Goal: Task Accomplishment & Management: Use online tool/utility

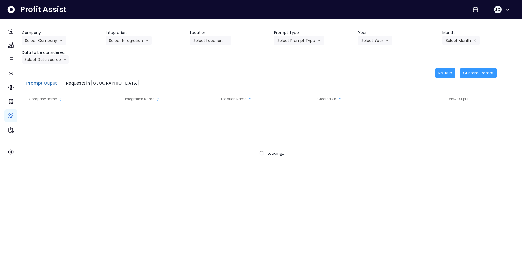
click at [198, 82] on div "Prompt Ouput Requests in Queue" at bounding box center [272, 83] width 500 height 11
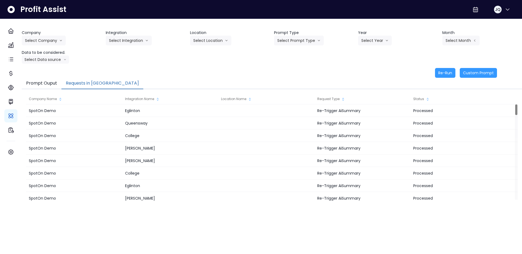
click at [94, 85] on button "Requests in [GEOGRAPHIC_DATA]" at bounding box center [102, 83] width 82 height 11
click at [116, 61] on div "Company Select Company Hardik Test koras Bakery SpotOn Demo TestLOCATION Integr…" at bounding box center [272, 47] width 500 height 34
click at [59, 42] on button "Select Company" at bounding box center [44, 41] width 44 height 10
click at [49, 73] on span "SpotOn Demo" at bounding box center [44, 71] width 39 height 5
click at [133, 39] on button "Select Integration" at bounding box center [129, 41] width 46 height 10
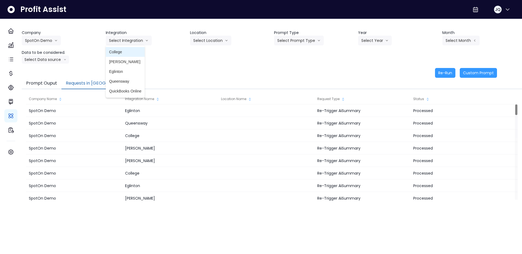
click at [137, 52] on span "College" at bounding box center [125, 51] width 32 height 5
click at [214, 39] on button "Select Location" at bounding box center [210, 41] width 41 height 10
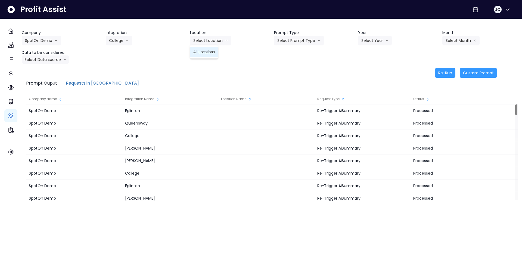
click at [218, 55] on li "All Locations" at bounding box center [204, 52] width 28 height 10
click at [314, 42] on button "Select Prompt Type" at bounding box center [299, 41] width 50 height 10
click at [293, 59] on span "Error Task" at bounding box center [292, 61] width 31 height 5
click at [374, 40] on button "Select Year" at bounding box center [375, 41] width 34 height 10
click at [368, 72] on span "2025" at bounding box center [365, 71] width 8 height 5
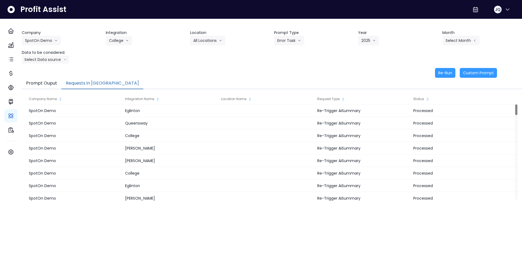
click at [449, 46] on div "Company SpotOn Demo Hardik Test koras Bakery SpotOn Demo TestLOCATION Integrati…" at bounding box center [272, 47] width 500 height 34
click at [453, 43] on button "Select Month" at bounding box center [460, 41] width 37 height 10
click at [431, 92] on span "June" at bounding box center [433, 90] width 11 height 5
click at [37, 61] on button "Select Data source" at bounding box center [45, 59] width 47 height 8
click at [37, 73] on li "Comparison overtime" at bounding box center [43, 70] width 43 height 10
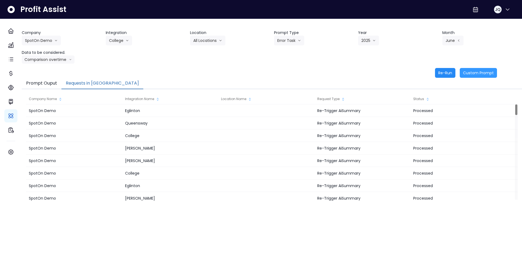
click at [441, 71] on button "Re-Run" at bounding box center [445, 73] width 20 height 10
click at [58, 43] on icon "arrow down line" at bounding box center [55, 40] width 3 height 5
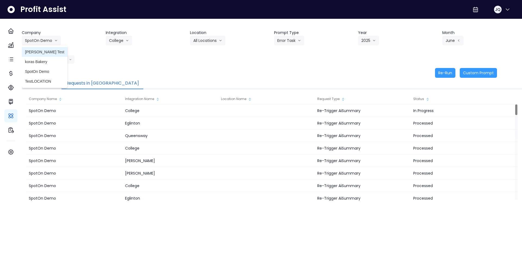
click at [52, 51] on span "[PERSON_NAME] Test" at bounding box center [44, 51] width 39 height 5
click at [163, 40] on div "Integration Select Integration B-R365 Excel Upload QB SandBox Test Test12 TestP…" at bounding box center [146, 37] width 80 height 15
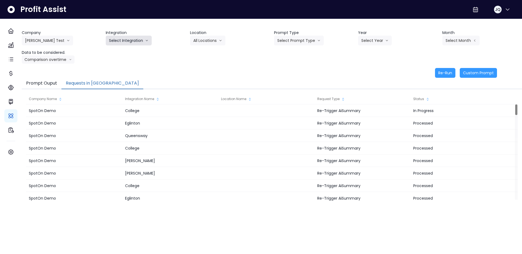
click at [138, 40] on button "Select Integration" at bounding box center [129, 41] width 46 height 10
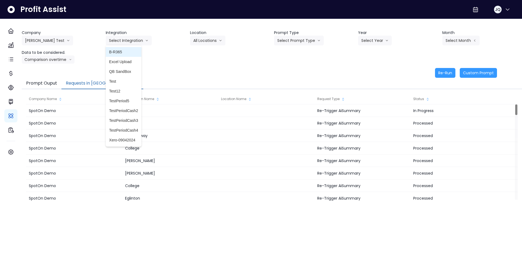
click at [127, 55] on li "B-R365" at bounding box center [124, 52] width 36 height 10
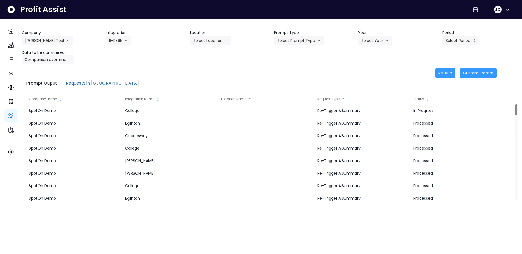
click at [222, 33] on header "Location" at bounding box center [230, 33] width 80 height 6
click at [224, 37] on button "Select Location" at bounding box center [210, 41] width 41 height 10
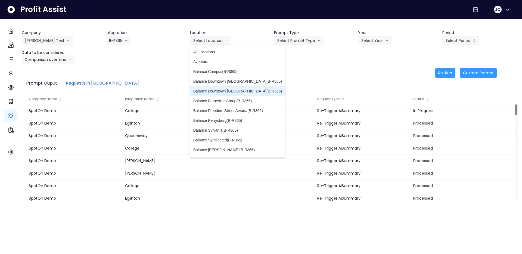
click at [208, 93] on span "Balance Downtown [GEOGRAPHIC_DATA](B-R365)" at bounding box center [237, 90] width 89 height 5
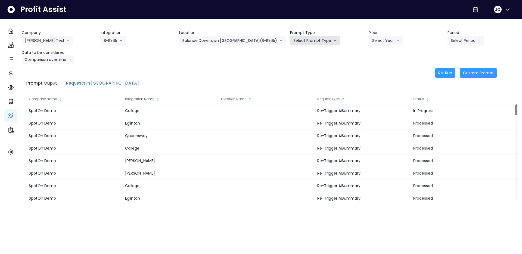
click at [308, 36] on button "Select Prompt Type" at bounding box center [315, 41] width 50 height 10
click at [295, 57] on li "Error Task" at bounding box center [308, 62] width 37 height 10
click at [295, 57] on div "Company Hardik Test Hardik Test koras Bakery SpotOn Demo TestLOCATION Integrati…" at bounding box center [272, 47] width 500 height 34
click at [292, 43] on button "Error Task" at bounding box center [305, 41] width 30 height 10
click at [293, 61] on span "Error Task" at bounding box center [308, 61] width 31 height 5
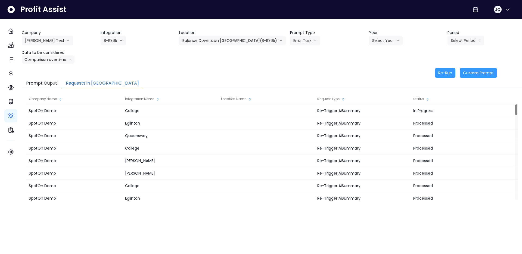
click at [376, 33] on header "Year" at bounding box center [406, 33] width 74 height 6
click at [376, 38] on button "Select Year" at bounding box center [386, 41] width 34 height 10
click at [372, 70] on span "2025" at bounding box center [376, 71] width 8 height 5
click at [474, 39] on button "Select Period" at bounding box center [465, 41] width 37 height 10
click at [437, 93] on span "P6" at bounding box center [440, 90] width 7 height 5
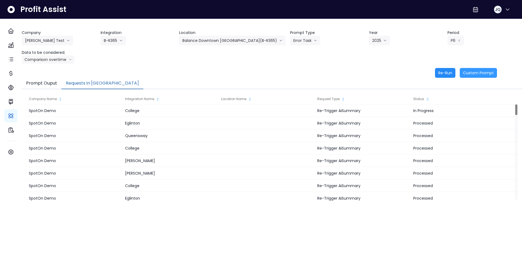
click at [447, 75] on button "Re-Run" at bounding box center [445, 73] width 20 height 10
click at [42, 39] on button "[PERSON_NAME] Test" at bounding box center [47, 41] width 51 height 10
click at [230, 36] on button "Balance Downtown [GEOGRAPHIC_DATA](B-R365)" at bounding box center [232, 41] width 106 height 10
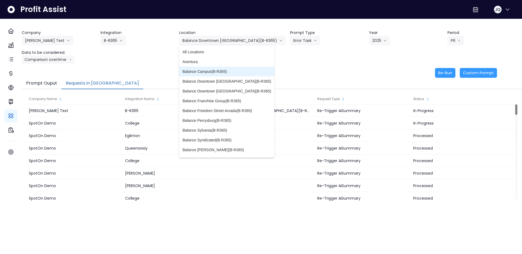
click at [227, 74] on span "Balance Campus(B-R365)" at bounding box center [226, 71] width 89 height 5
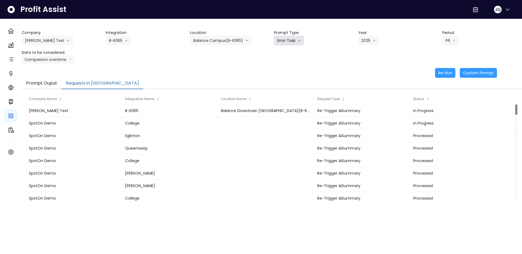
click at [294, 45] on button "Error Task" at bounding box center [289, 41] width 30 height 10
click at [292, 54] on span "Monthly Summary" at bounding box center [292, 51] width 31 height 5
click at [440, 72] on button "Re-Run" at bounding box center [445, 73] width 20 height 10
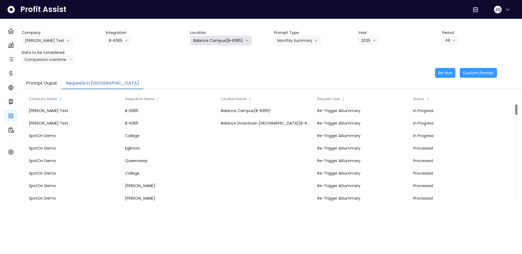
click at [220, 36] on button "Balance Campus(B-R365)" at bounding box center [221, 41] width 62 height 10
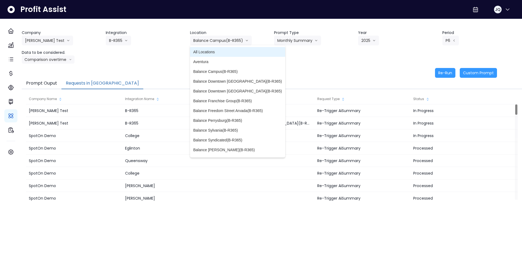
click at [215, 53] on span "All Locations" at bounding box center [237, 51] width 89 height 5
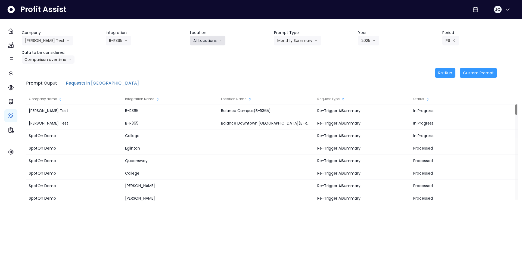
click at [216, 43] on button "All Locations" at bounding box center [207, 41] width 35 height 10
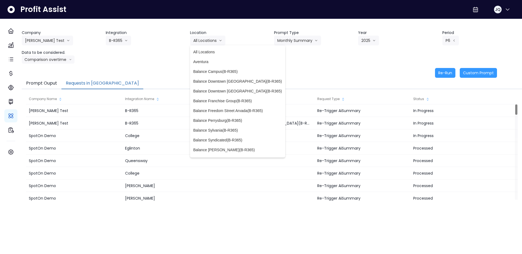
click at [293, 58] on div "Company Hardik Test Hardik Test koras Bakery SpotOn Demo TestLOCATION Integrati…" at bounding box center [272, 47] width 500 height 34
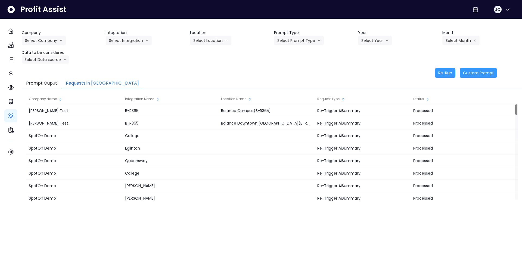
click at [113, 87] on button "Requests in [GEOGRAPHIC_DATA]" at bounding box center [102, 83] width 82 height 11
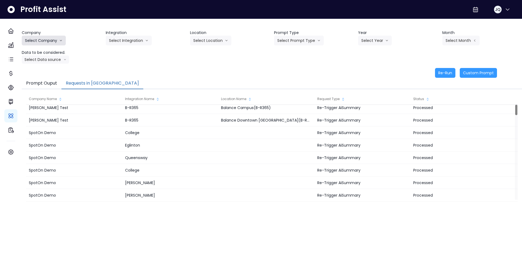
click at [44, 42] on button "Select Company" at bounding box center [44, 41] width 44 height 10
click at [49, 48] on li "[PERSON_NAME] Test" at bounding box center [45, 52] width 46 height 10
click at [134, 36] on button "Select Integration" at bounding box center [129, 41] width 46 height 10
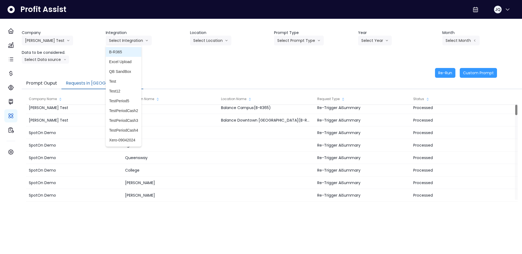
click at [132, 50] on span "B-R365" at bounding box center [123, 51] width 29 height 5
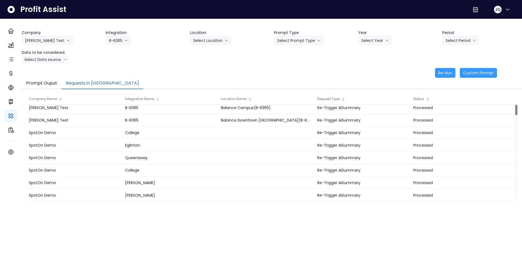
click at [229, 46] on div "Company Hardik Test Hardik Test koras Bakery SpotOn Demo TestLOCATION Integrati…" at bounding box center [272, 47] width 500 height 34
click at [220, 43] on button "Select Location" at bounding box center [210, 41] width 41 height 10
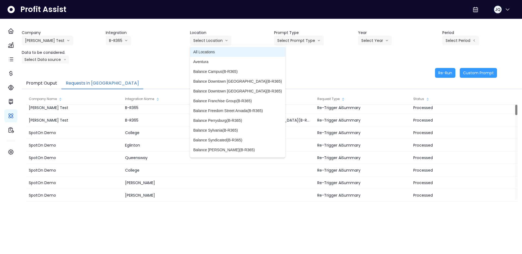
click at [214, 54] on span "All Locations" at bounding box center [237, 51] width 89 height 5
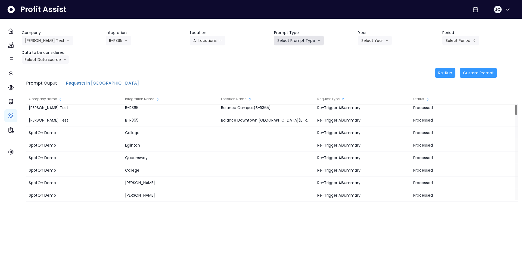
click at [303, 40] on button "Select Prompt Type" at bounding box center [299, 41] width 50 height 10
click at [305, 48] on li "Monthly Summary" at bounding box center [292, 52] width 37 height 10
click at [382, 42] on button "Select Year" at bounding box center [375, 41] width 34 height 10
click at [366, 71] on span "2025" at bounding box center [365, 71] width 8 height 5
click at [463, 35] on header "Period" at bounding box center [482, 33] width 80 height 6
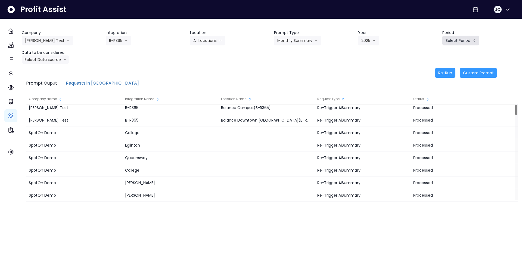
click at [461, 40] on button "Select Period" at bounding box center [460, 41] width 37 height 10
click at [432, 82] on span "P5" at bounding box center [435, 81] width 7 height 5
click at [51, 59] on button "Select Data source" at bounding box center [45, 59] width 47 height 8
click at [50, 74] on li "Comparison overtime" at bounding box center [43, 70] width 43 height 10
click at [130, 67] on div "Company Hardik Test Hardik Test koras Bakery SpotOn Demo TestLOCATION Integrati…" at bounding box center [272, 54] width 500 height 48
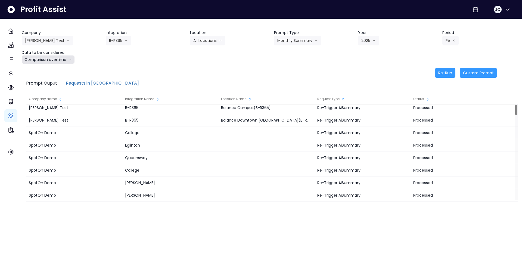
click at [34, 63] on button "Comparison overtime" at bounding box center [48, 59] width 53 height 8
click at [46, 73] on li "Comparison overtime" at bounding box center [43, 70] width 43 height 10
click at [441, 75] on button "Re-Run" at bounding box center [445, 73] width 20 height 10
click at [307, 75] on div "Re-Run Custom Prompt" at bounding box center [259, 73] width 475 height 10
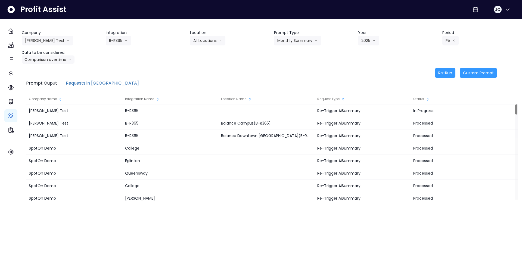
click at [138, 54] on div "Company Hardik Test Hardik Test koras Bakery SpotOn Demo TestLOCATION Integrati…" at bounding box center [272, 47] width 500 height 34
click at [47, 45] on button "[PERSON_NAME] Test" at bounding box center [47, 41] width 51 height 10
click at [46, 76] on li "TestLOCATION" at bounding box center [45, 81] width 46 height 10
click at [55, 37] on button "TestLOCATION" at bounding box center [42, 41] width 40 height 10
click at [49, 70] on span "SpotOn Demo" at bounding box center [44, 71] width 39 height 5
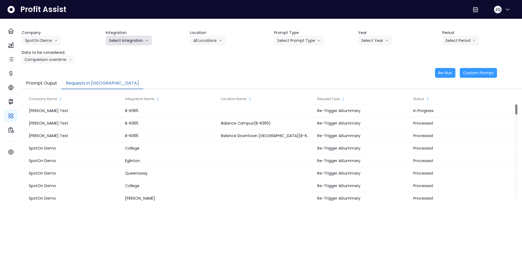
click at [140, 40] on button "Select Integration" at bounding box center [129, 41] width 46 height 10
click at [131, 63] on span "[PERSON_NAME]" at bounding box center [125, 61] width 32 height 5
click at [279, 41] on button "Select Prompt Type" at bounding box center [299, 41] width 50 height 10
click at [289, 52] on span "Monthly Summary" at bounding box center [292, 51] width 31 height 5
click at [367, 39] on button "Select Year" at bounding box center [375, 41] width 34 height 10
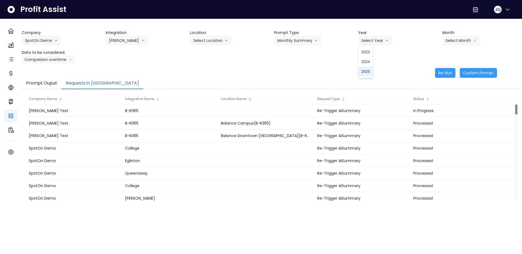
click at [366, 71] on span "2025" at bounding box center [365, 71] width 8 height 5
click at [458, 46] on div "Company SpotOn Demo Hardik Test koras Bakery SpotOn Demo TestLOCATION Integrati…" at bounding box center [272, 47] width 500 height 34
click at [460, 41] on button "Select Month" at bounding box center [460, 41] width 37 height 10
click at [433, 81] on span "May" at bounding box center [433, 81] width 11 height 5
click at [436, 77] on button "Re-Run" at bounding box center [445, 73] width 20 height 10
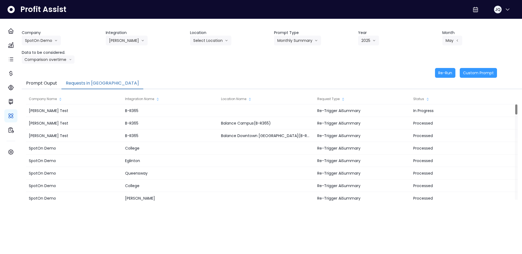
click at [384, 65] on div "Company SpotOn Demo Hardik Test koras Bakery SpotOn Demo TestLOCATION Integrati…" at bounding box center [272, 54] width 500 height 48
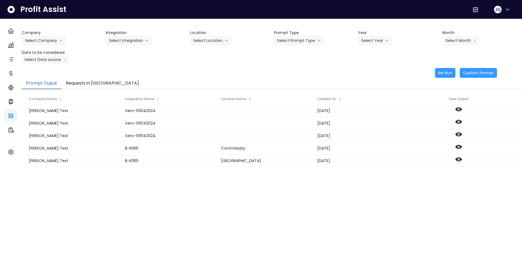
click at [87, 83] on button "Requests in [GEOGRAPHIC_DATA]" at bounding box center [102, 83] width 82 height 11
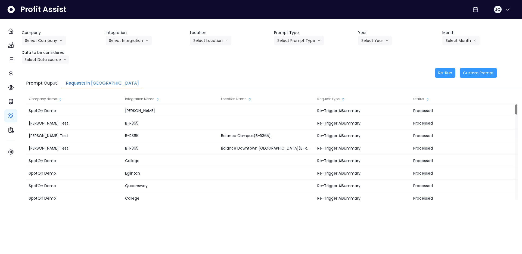
click at [87, 83] on button "Requests in [GEOGRAPHIC_DATA]" at bounding box center [102, 83] width 82 height 11
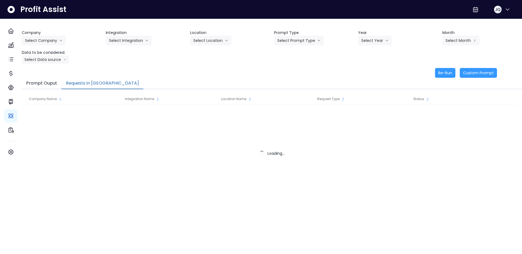
click at [97, 81] on button "Requests in [GEOGRAPHIC_DATA]" at bounding box center [102, 83] width 82 height 11
click at [58, 44] on button "Select Company" at bounding box center [44, 41] width 44 height 10
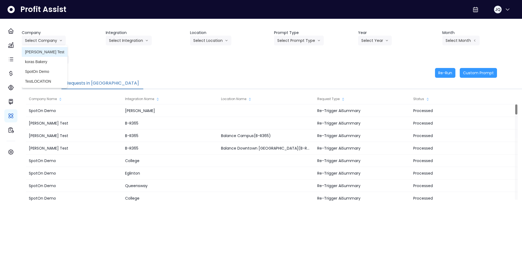
click at [56, 52] on span "[PERSON_NAME] Test" at bounding box center [44, 51] width 39 height 5
click at [49, 45] on button "[PERSON_NAME] Test" at bounding box center [47, 41] width 51 height 10
click at [51, 73] on span "SpotOn Demo" at bounding box center [44, 71] width 39 height 5
click at [139, 38] on button "Select Integration" at bounding box center [129, 41] width 46 height 10
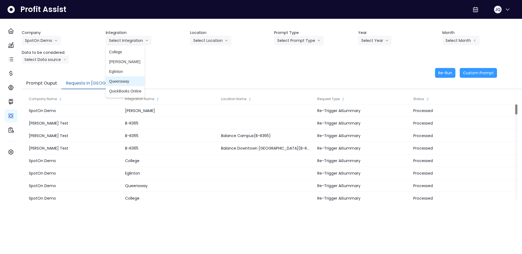
click at [131, 80] on span "Queensway" at bounding box center [125, 81] width 32 height 5
click at [214, 40] on button "Select Location" at bounding box center [210, 41] width 41 height 10
click at [294, 38] on button "Select Prompt Type" at bounding box center [299, 41] width 50 height 10
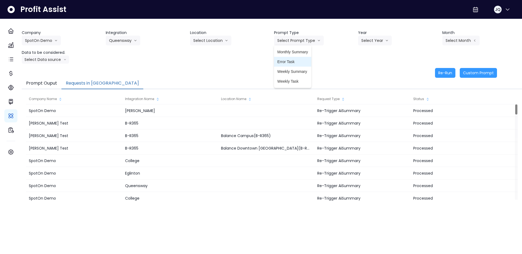
click at [294, 59] on span "Error Task" at bounding box center [292, 61] width 31 height 5
click at [376, 41] on button "Select Year" at bounding box center [375, 41] width 34 height 10
click at [364, 74] on span "2025" at bounding box center [365, 71] width 8 height 5
click at [459, 37] on button "Select Month" at bounding box center [460, 41] width 37 height 10
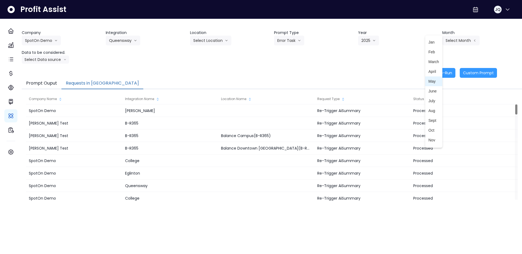
click at [429, 78] on li "May" at bounding box center [433, 81] width 17 height 10
click at [44, 61] on button "Select Data source" at bounding box center [45, 59] width 47 height 8
click at [44, 68] on span "Comparison overtime" at bounding box center [43, 69] width 36 height 5
click at [438, 71] on button "Re-Run" at bounding box center [445, 73] width 20 height 10
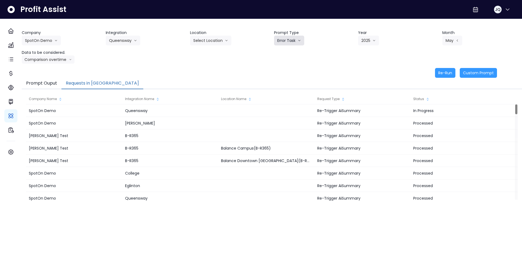
click at [282, 43] on button "Error Task" at bounding box center [289, 41] width 30 height 10
click at [287, 52] on span "Monthly Summary" at bounding box center [292, 51] width 31 height 5
click at [449, 40] on button "May" at bounding box center [452, 41] width 20 height 10
click at [430, 92] on span "June" at bounding box center [433, 90] width 11 height 5
click at [300, 64] on div "Company SpotOn Demo Hardik Test koras Bakery SpotOn Demo TestLOCATION Integrati…" at bounding box center [272, 54] width 500 height 48
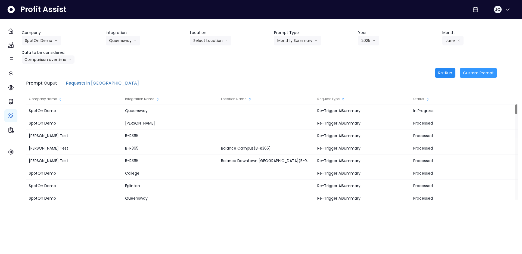
click at [450, 75] on button "Re-Run" at bounding box center [445, 73] width 20 height 10
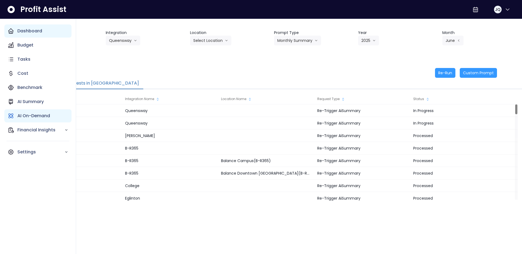
click at [20, 36] on div "Dashboard" at bounding box center [37, 30] width 67 height 13
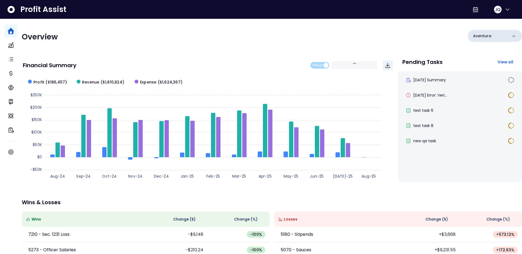
click at [486, 36] on div "Aventura" at bounding box center [494, 36] width 54 height 12
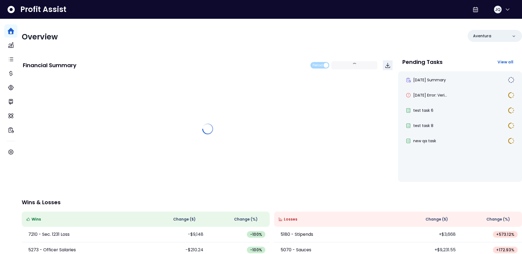
click at [483, 46] on div "Overview Aventura Financial Summary Period 2024 - P9 ~ 2025 - P9 Pending Tasks …" at bounding box center [272, 177] width 500 height 316
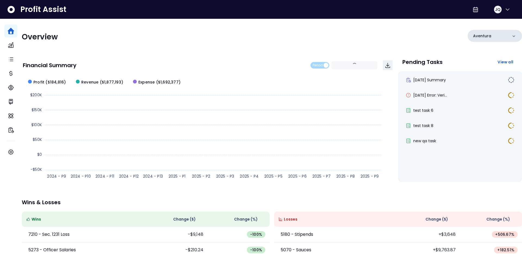
click at [484, 36] on p "Aventura" at bounding box center [482, 36] width 18 height 6
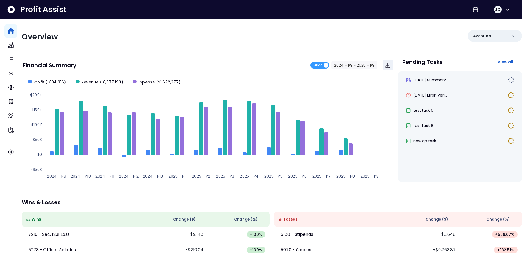
click at [483, 27] on div "Overview Aventura Financial Summary Period 2024 - P9 ~ 2025 - P9 Created with H…" at bounding box center [272, 177] width 500 height 316
click at [483, 32] on div "Aventura" at bounding box center [494, 36] width 54 height 12
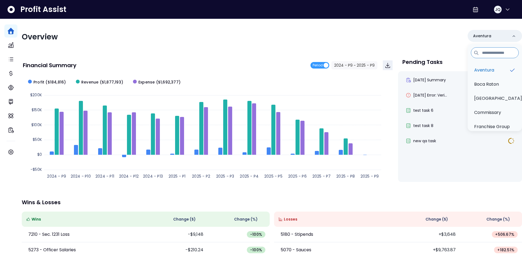
click at [382, 35] on div "Overview Aventura Aventura Boca Raton Boynton Beach Commissary Franchise Group …" at bounding box center [272, 37] width 500 height 14
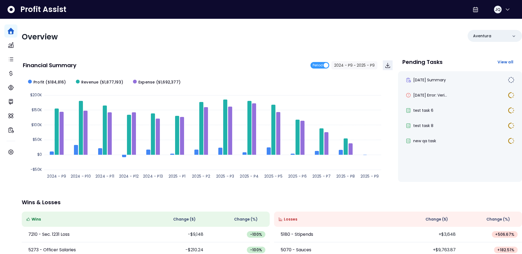
click at [409, 31] on div "Overview Aventura" at bounding box center [272, 37] width 500 height 14
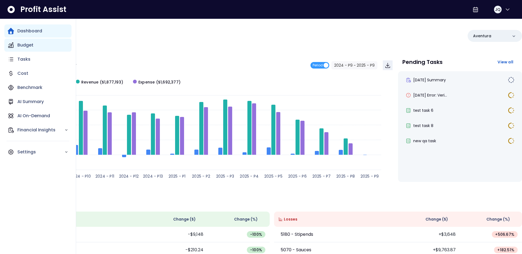
click at [12, 44] on icon "Main navigation" at bounding box center [10, 45] width 5 height 5
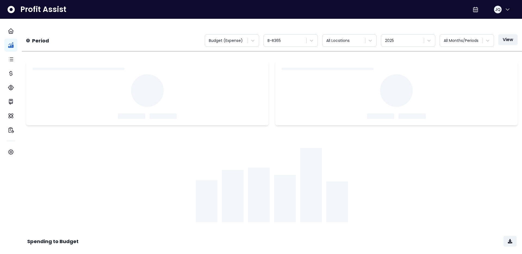
click at [133, 40] on div "Period Budget (Expense) B-R365 All Locations 2025 All Months/Periods View" at bounding box center [271, 40] width 491 height 12
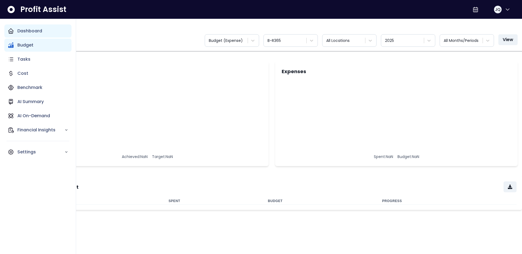
click at [14, 29] on icon "Main navigation" at bounding box center [11, 31] width 7 height 7
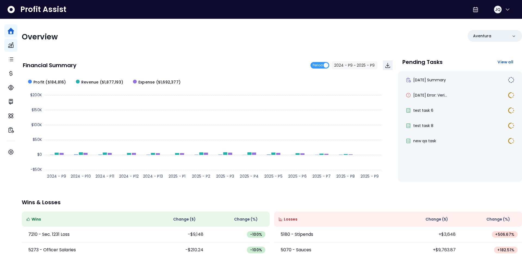
click at [88, 27] on div "Overview Aventura Financial Summary Period 2024 - P9 ~ 2025 - P9 Created with H…" at bounding box center [272, 177] width 500 height 316
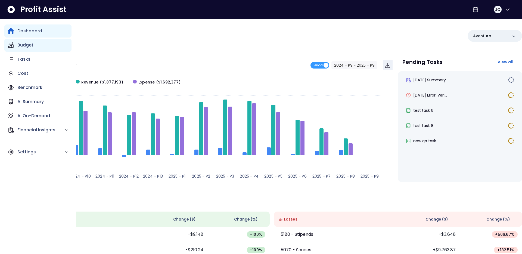
click at [26, 109] on div "Dashboard Budget Tasks Cost Benchmark AI Summary AI On-Demand Financial Insight…" at bounding box center [37, 91] width 67 height 134
click at [30, 112] on div "AI On-Demand" at bounding box center [37, 115] width 67 height 13
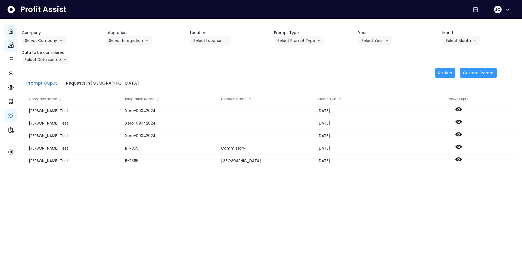
click at [102, 81] on button "Requests in [GEOGRAPHIC_DATA]" at bounding box center [102, 83] width 82 height 11
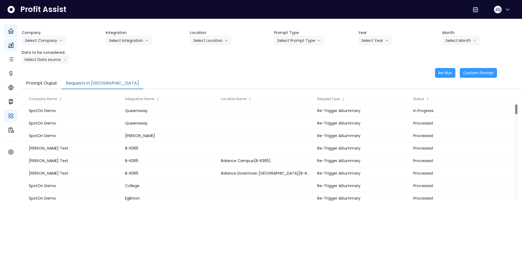
click at [102, 81] on button "Requests in [GEOGRAPHIC_DATA]" at bounding box center [102, 83] width 82 height 11
click at [115, 69] on div "Re-Run Custom Prompt" at bounding box center [259, 73] width 475 height 10
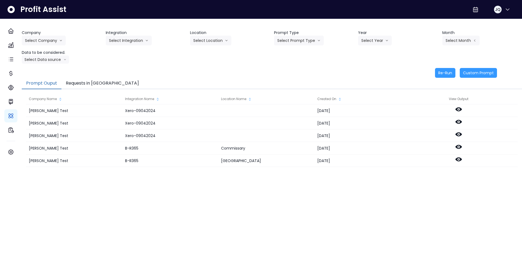
click at [267, 57] on div "Company Select Company Hardik Test koras Bakery SpotOn Demo TestLOCATION Integr…" at bounding box center [272, 47] width 500 height 34
click at [100, 81] on button "Requests in [GEOGRAPHIC_DATA]" at bounding box center [102, 83] width 82 height 11
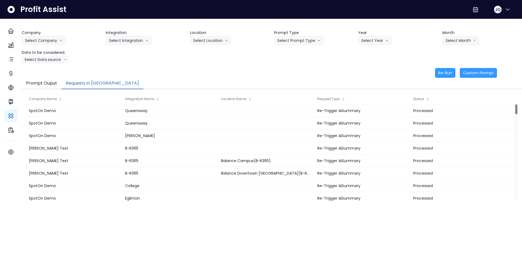
click at [115, 64] on div "Company Select Company [PERSON_NAME] Test [PERSON_NAME] Bakery SpotOn Demo Test…" at bounding box center [272, 54] width 500 height 48
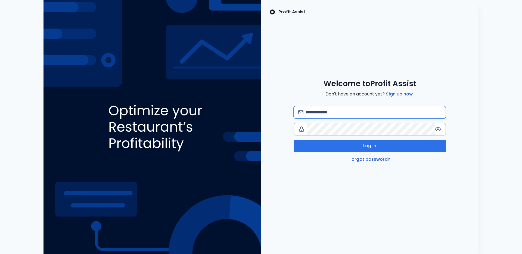
click at [375, 111] on input "email" at bounding box center [373, 112] width 136 height 12
type input "**********"
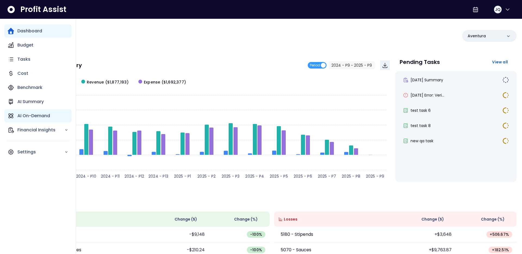
click at [17, 116] on p "AI On-Demand" at bounding box center [33, 115] width 33 height 7
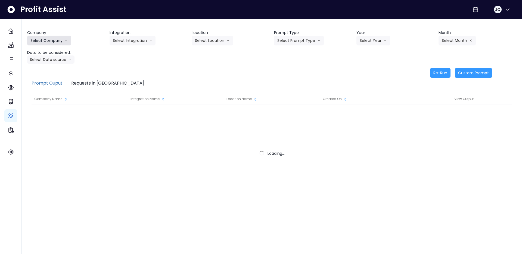
click at [44, 37] on button "Select Company" at bounding box center [49, 41] width 44 height 10
click at [52, 41] on button "Select Company" at bounding box center [49, 41] width 44 height 10
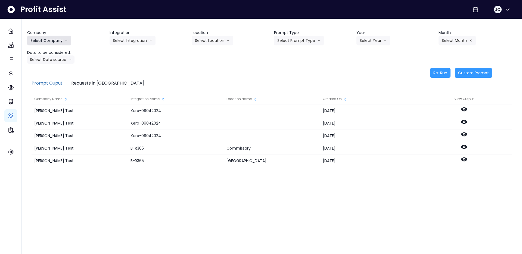
click at [52, 41] on button "Select Company" at bounding box center [49, 41] width 44 height 10
click at [49, 55] on li "[PERSON_NAME] Test" at bounding box center [50, 52] width 46 height 10
click at [134, 44] on button "Select Integration" at bounding box center [132, 41] width 46 height 10
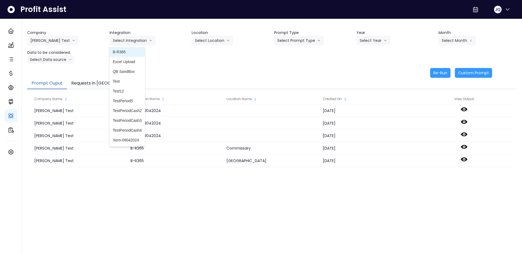
click at [137, 51] on span "B-R365" at bounding box center [127, 51] width 29 height 5
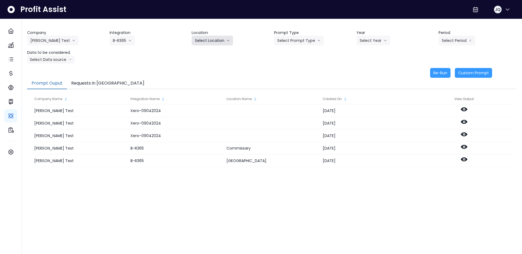
click at [192, 39] on button "Select Location" at bounding box center [211, 41] width 41 height 10
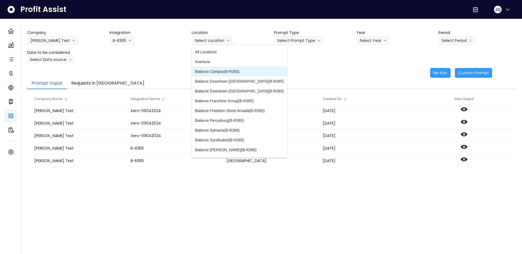
click at [202, 74] on span "Balance Campus(B-R365)" at bounding box center [239, 71] width 89 height 5
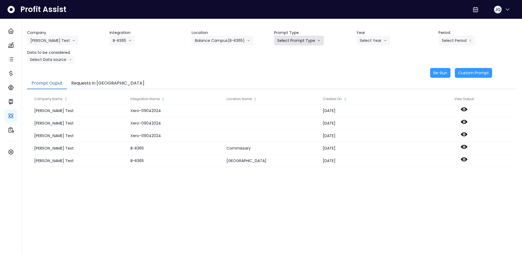
click at [308, 37] on button "Select Prompt Type" at bounding box center [299, 41] width 50 height 10
click at [305, 54] on span "Monthly Summary" at bounding box center [292, 51] width 31 height 5
click at [373, 42] on button "Select Year" at bounding box center [373, 41] width 34 height 10
click at [368, 76] on li "2025" at bounding box center [363, 72] width 15 height 10
click at [454, 42] on button "Select Period" at bounding box center [456, 41] width 37 height 10
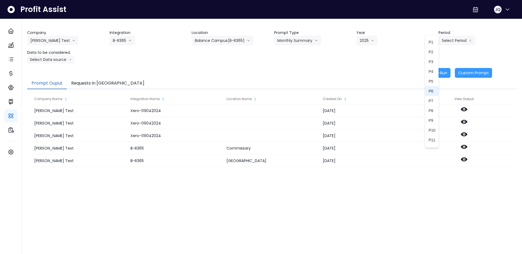
click at [436, 93] on li "P6" at bounding box center [431, 91] width 13 height 10
click at [60, 61] on button "Select Data source" at bounding box center [50, 59] width 47 height 8
click at [57, 70] on span "Comparison overtime" at bounding box center [48, 69] width 36 height 5
click at [443, 72] on button "Re-Run" at bounding box center [440, 73] width 20 height 10
click at [86, 83] on button "Requests in [GEOGRAPHIC_DATA]" at bounding box center [108, 83] width 82 height 11
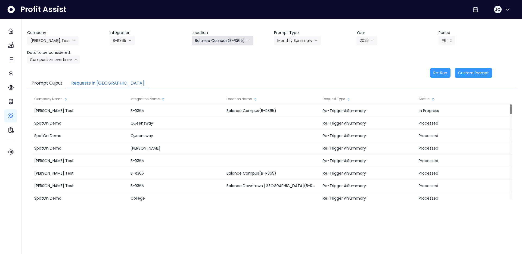
click at [228, 43] on button "Balance Campus(B-R365)" at bounding box center [222, 41] width 62 height 10
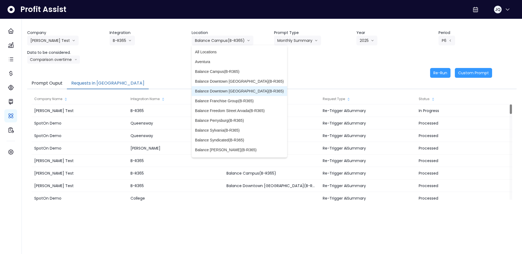
click at [223, 87] on li "Balance Downtown [GEOGRAPHIC_DATA](B-R365)" at bounding box center [238, 91] width 95 height 10
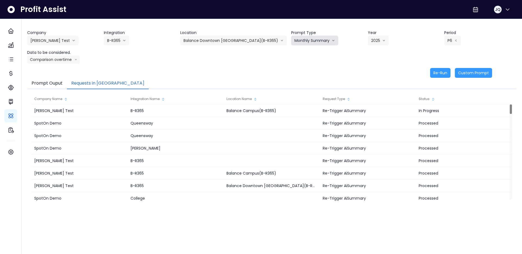
click at [306, 43] on button "Monthly Summary" at bounding box center [314, 41] width 47 height 10
click at [302, 61] on span "Error Task" at bounding box center [309, 61] width 31 height 5
click at [448, 41] on button "P6" at bounding box center [452, 41] width 17 height 10
click at [435, 84] on span "P5" at bounding box center [437, 81] width 7 height 5
click at [440, 74] on button "Re-Run" at bounding box center [440, 73] width 20 height 10
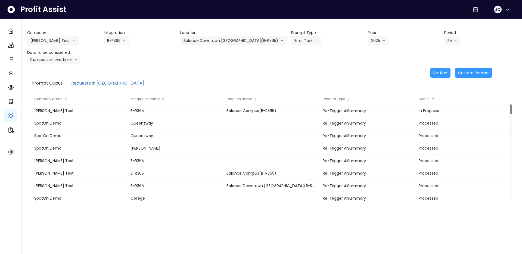
click at [263, 55] on div "Company Hardik Test Hardik Test koras Bakery SpotOn Demo TestLOCATION Integrati…" at bounding box center [271, 47] width 489 height 34
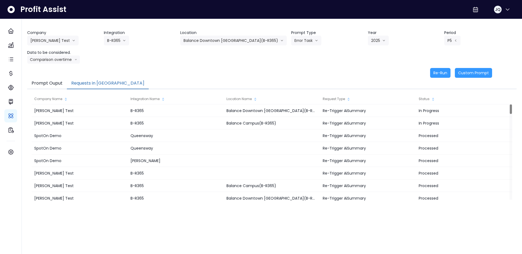
click at [263, 55] on div "Company Hardik Test Hardik Test koras Bakery SpotOn Demo TestLOCATION Integrati…" at bounding box center [271, 47] width 489 height 34
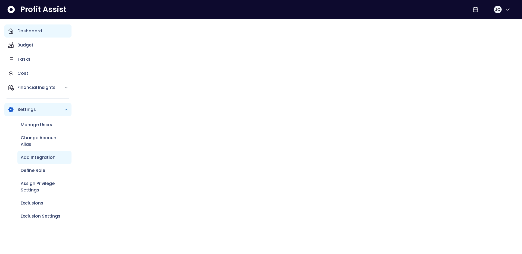
click at [37, 29] on p "Dashboard" at bounding box center [29, 31] width 25 height 7
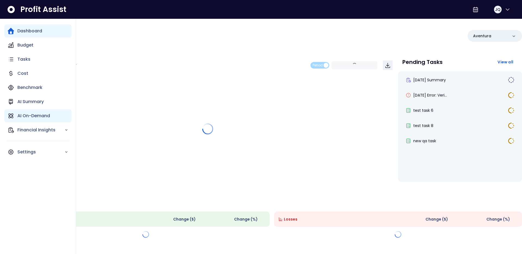
click at [15, 116] on div "AI On-Demand" at bounding box center [37, 115] width 67 height 13
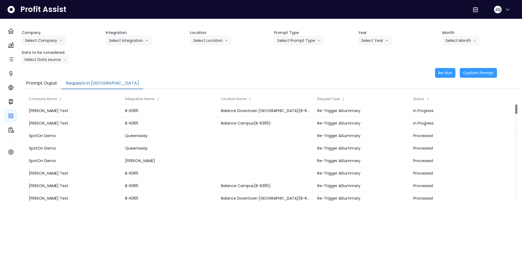
click at [101, 82] on button "Requests in [GEOGRAPHIC_DATA]" at bounding box center [102, 83] width 82 height 11
click at [149, 65] on div "Company Select Company [PERSON_NAME] Test [PERSON_NAME] Bakery SpotOn Demo Test…" at bounding box center [272, 54] width 500 height 48
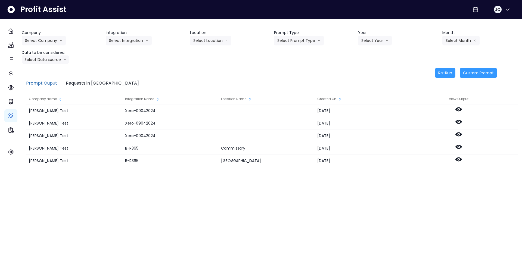
click at [93, 81] on button "Requests in [GEOGRAPHIC_DATA]" at bounding box center [102, 83] width 82 height 11
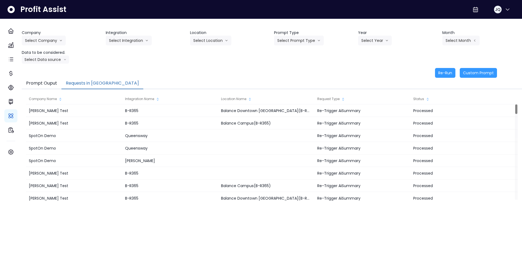
click at [118, 67] on div "Company Select Company [PERSON_NAME] Test [PERSON_NAME] Bakery SpotOn Demo Test…" at bounding box center [272, 54] width 500 height 48
click at [53, 39] on button "Select Company" at bounding box center [44, 41] width 44 height 10
click at [51, 51] on span "[PERSON_NAME] Test" at bounding box center [44, 51] width 39 height 5
click at [125, 42] on button "Select Integration" at bounding box center [129, 41] width 46 height 10
click at [51, 39] on button "[PERSON_NAME] Test" at bounding box center [47, 41] width 51 height 10
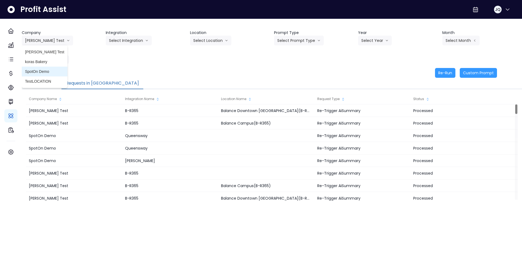
click at [44, 71] on span "SpotOn Demo" at bounding box center [44, 71] width 39 height 5
click at [125, 49] on div "Company SpotOn Demo Hardik Test koras Bakery SpotOn Demo TestLOCATION Integrati…" at bounding box center [272, 47] width 500 height 34
click at [133, 42] on button "Select Integration" at bounding box center [129, 41] width 46 height 10
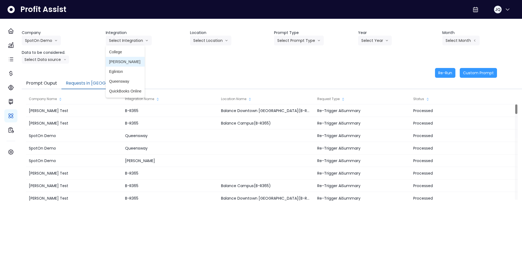
click at [133, 60] on span "[PERSON_NAME]" at bounding box center [125, 61] width 32 height 5
click at [211, 38] on button "Select Location" at bounding box center [210, 41] width 41 height 10
click at [213, 56] on li "All Locations" at bounding box center [204, 52] width 28 height 10
click at [296, 31] on header "Prompt Type" at bounding box center [314, 33] width 80 height 6
click at [296, 35] on header "Prompt Type" at bounding box center [314, 33] width 80 height 6
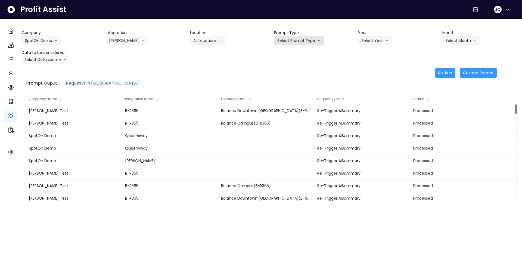
click at [296, 38] on button "Select Prompt Type" at bounding box center [299, 41] width 50 height 10
click at [303, 51] on span "Monthly Summary" at bounding box center [292, 51] width 31 height 5
click at [380, 43] on button "Select Year" at bounding box center [375, 41] width 34 height 10
click at [369, 71] on li "2025" at bounding box center [365, 72] width 15 height 10
click at [448, 41] on button "Select Month" at bounding box center [460, 41] width 37 height 10
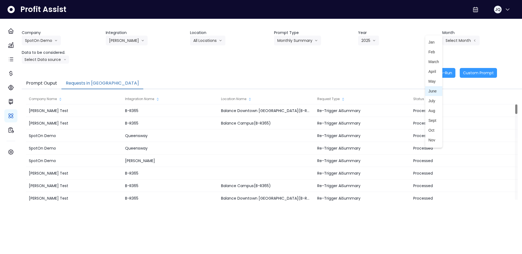
click at [429, 88] on span "June" at bounding box center [433, 90] width 11 height 5
click at [49, 56] on button "Select Data source" at bounding box center [45, 59] width 47 height 8
click at [61, 70] on span "Comparison overtime" at bounding box center [43, 69] width 36 height 5
click at [226, 51] on div "Company SpotOn Demo Hardik Test koras Bakery SpotOn Demo TestLOCATION Integrati…" at bounding box center [272, 47] width 500 height 34
click at [441, 75] on button "Re-Run" at bounding box center [445, 73] width 20 height 10
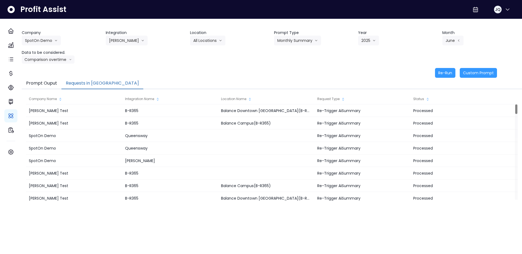
click at [332, 71] on div "Re-Run Custom Prompt" at bounding box center [259, 73] width 475 height 10
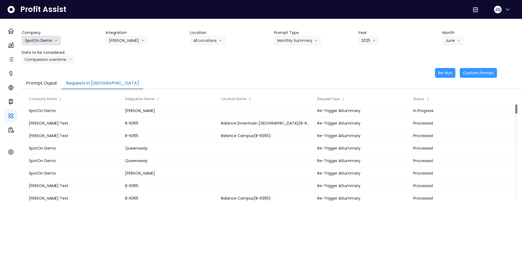
click at [44, 37] on button "SpotOn Demo" at bounding box center [41, 41] width 39 height 10
click at [54, 51] on span "[PERSON_NAME] Test" at bounding box center [44, 51] width 39 height 5
click at [132, 36] on button "Select Integration" at bounding box center [129, 41] width 46 height 10
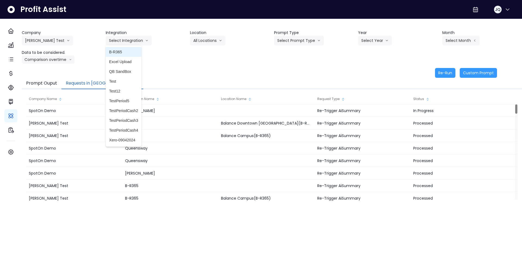
click at [130, 53] on span "B-R365" at bounding box center [123, 51] width 29 height 5
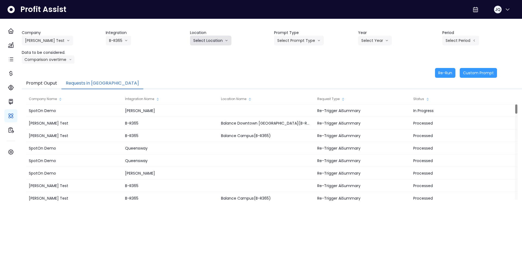
click at [203, 42] on button "Select Location" at bounding box center [210, 41] width 41 height 10
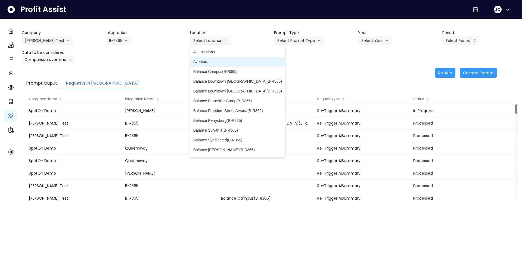
click at [204, 57] on li "Aventura" at bounding box center [237, 62] width 95 height 10
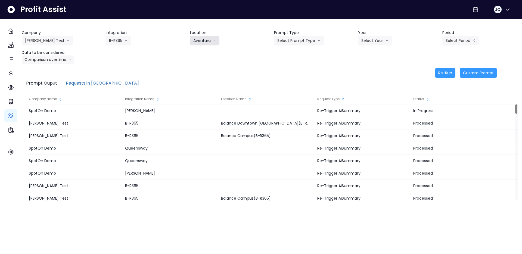
click at [212, 45] on button "Aventura" at bounding box center [204, 41] width 29 height 10
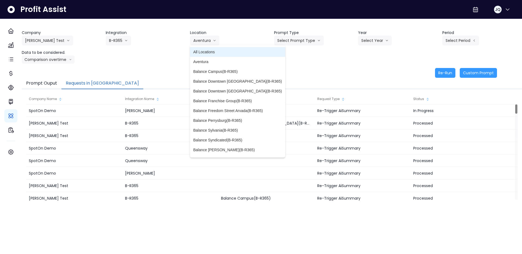
click at [212, 52] on span "All Locations" at bounding box center [237, 51] width 89 height 5
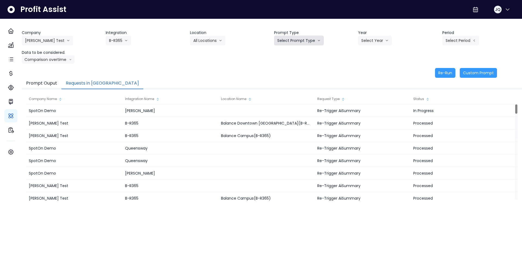
click at [314, 44] on button "Select Prompt Type" at bounding box center [299, 41] width 50 height 10
click at [310, 55] on li "Monthly Summary" at bounding box center [292, 52] width 37 height 10
click at [379, 39] on button "Select Year" at bounding box center [375, 41] width 34 height 10
click at [364, 74] on span "2025" at bounding box center [365, 71] width 8 height 5
click at [452, 38] on button "Select Period" at bounding box center [460, 41] width 37 height 10
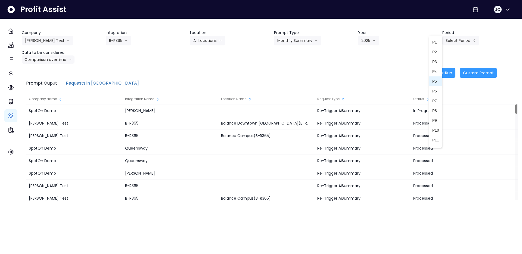
click at [433, 82] on span "P5" at bounding box center [435, 81] width 7 height 5
click at [58, 62] on button "Comparison overtime" at bounding box center [48, 59] width 53 height 8
click at [51, 82] on span "Location Analysis" at bounding box center [43, 79] width 36 height 5
click at [136, 65] on div "Company Hardik Test Hardik Test koras Bakery SpotOn Demo TestLOCATION Integrati…" at bounding box center [272, 54] width 500 height 48
click at [440, 74] on button "Re-Run" at bounding box center [445, 73] width 20 height 10
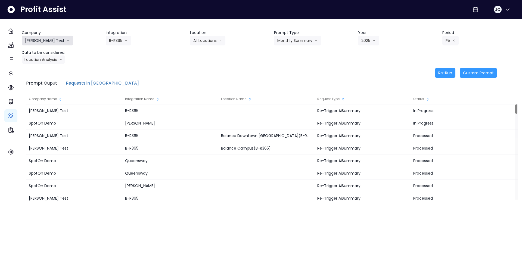
click at [50, 40] on button "[PERSON_NAME] Test" at bounding box center [47, 41] width 51 height 10
click at [214, 47] on div "Company Hardik Test Hardik Test koras Bakery SpotOn Demo TestLOCATION Integrati…" at bounding box center [272, 47] width 500 height 34
click at [217, 42] on button "All Locations" at bounding box center [207, 41] width 35 height 10
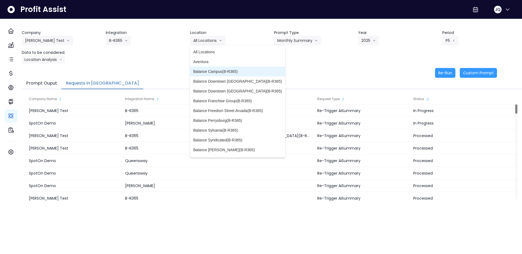
click at [226, 72] on span "Balance Campus(B-R365)" at bounding box center [237, 71] width 89 height 5
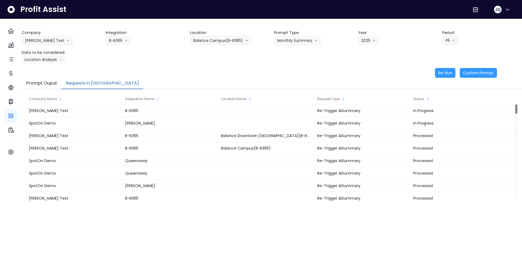
click at [299, 46] on div "Company Hardik Test Hardik Test koras Bakery SpotOn Demo TestLOCATION Integrati…" at bounding box center [272, 47] width 500 height 34
click at [304, 41] on button "Monthly Summary" at bounding box center [297, 41] width 47 height 10
click at [296, 61] on span "Error Task" at bounding box center [292, 61] width 31 height 5
click at [374, 33] on header "Year" at bounding box center [398, 33] width 80 height 6
click at [369, 37] on button "2025" at bounding box center [368, 41] width 21 height 10
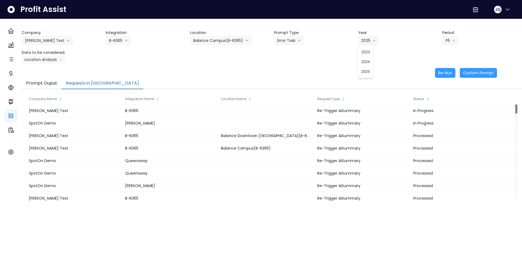
click at [459, 36] on div "P5 P1 P2 P3 P4 P5 P6 P7 P8 P9 P10 P11 P12 P13" at bounding box center [469, 41] width 54 height 10
click at [452, 39] on icon "arrow left line" at bounding box center [453, 40] width 3 height 5
click at [434, 93] on span "P6" at bounding box center [435, 90] width 7 height 5
click at [38, 58] on button "Location Analysis" at bounding box center [43, 59] width 43 height 8
click at [38, 67] on li "Comparison overtime" at bounding box center [43, 70] width 43 height 10
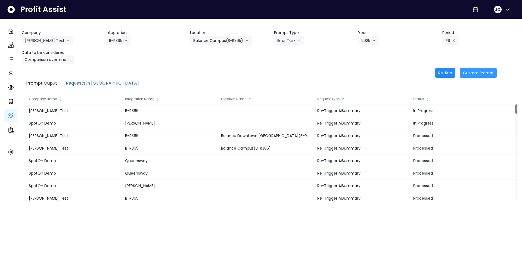
click at [448, 72] on button "Re-Run" at bounding box center [445, 73] width 20 height 10
click at [211, 83] on div "Prompt Ouput Requests in Queue" at bounding box center [272, 83] width 500 height 11
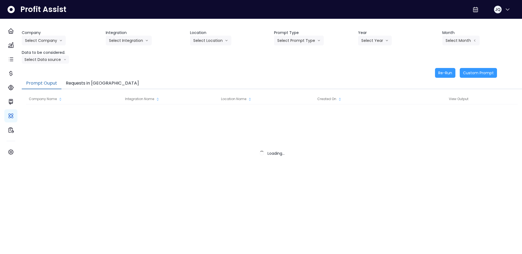
click at [86, 86] on button "Requests in [GEOGRAPHIC_DATA]" at bounding box center [102, 83] width 82 height 11
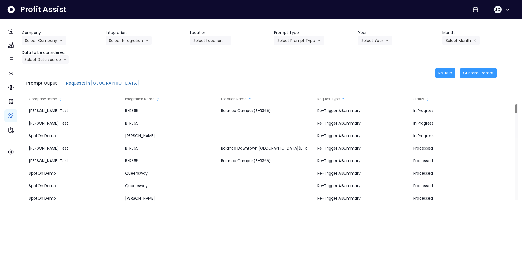
click at [91, 76] on div "Re-Run Custom Prompt" at bounding box center [259, 73] width 475 height 10
click at [98, 80] on button "Requests in [GEOGRAPHIC_DATA]" at bounding box center [102, 83] width 82 height 11
click at [126, 73] on div "Re-Run Custom Prompt" at bounding box center [259, 73] width 475 height 10
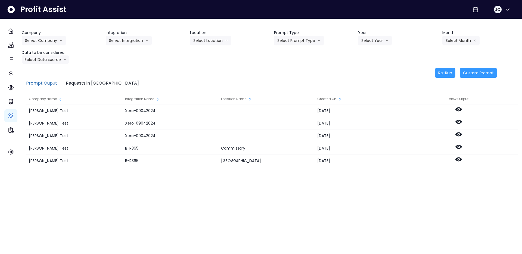
click at [111, 86] on button "Requests in [GEOGRAPHIC_DATA]" at bounding box center [102, 83] width 82 height 11
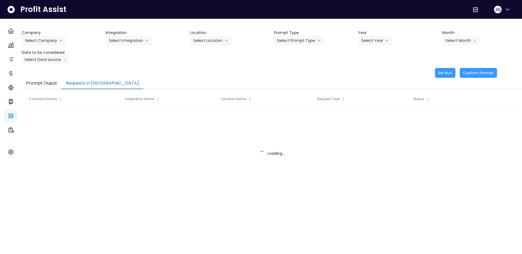
click at [93, 84] on button "Requests in [GEOGRAPHIC_DATA]" at bounding box center [102, 83] width 82 height 11
click at [99, 84] on button "Requests in [GEOGRAPHIC_DATA]" at bounding box center [102, 83] width 82 height 11
click at [103, 83] on button "Requests in [GEOGRAPHIC_DATA]" at bounding box center [102, 83] width 82 height 11
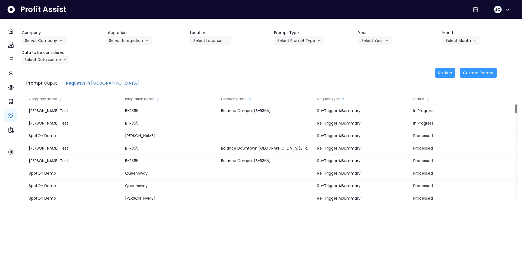
click at [185, 75] on div "Re-Run Custom Prompt" at bounding box center [259, 73] width 475 height 10
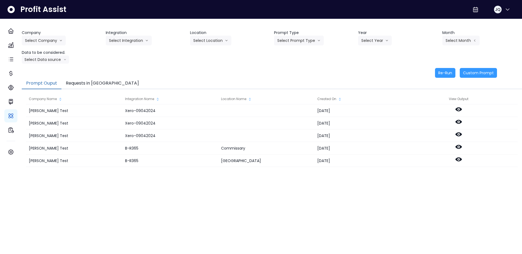
click at [92, 81] on button "Requests in [GEOGRAPHIC_DATA]" at bounding box center [102, 83] width 82 height 11
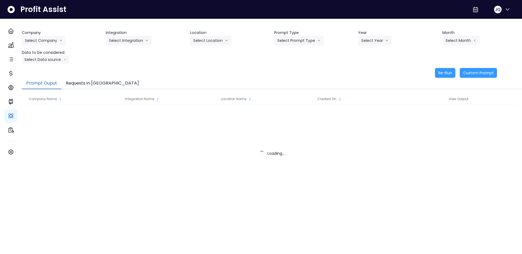
click at [100, 80] on button "Requests in [GEOGRAPHIC_DATA]" at bounding box center [102, 83] width 82 height 11
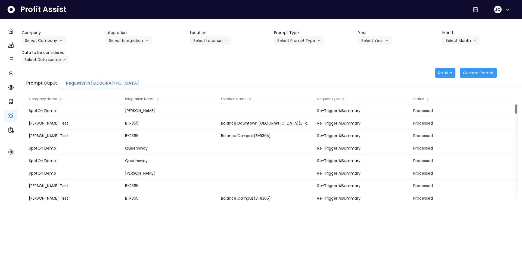
click at [95, 82] on button "Requests in [GEOGRAPHIC_DATA]" at bounding box center [102, 83] width 82 height 11
click at [60, 40] on button "Select Company" at bounding box center [44, 41] width 44 height 10
click at [48, 51] on span "[PERSON_NAME] Test" at bounding box center [44, 51] width 39 height 5
click at [128, 37] on button "Select Integration" at bounding box center [129, 41] width 46 height 10
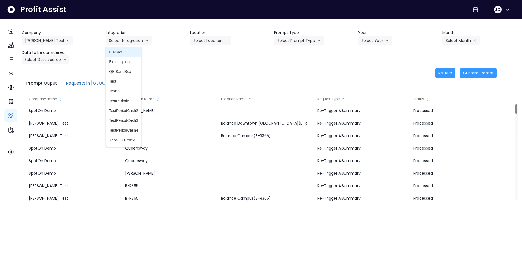
click at [131, 49] on span "B-R365" at bounding box center [123, 51] width 29 height 5
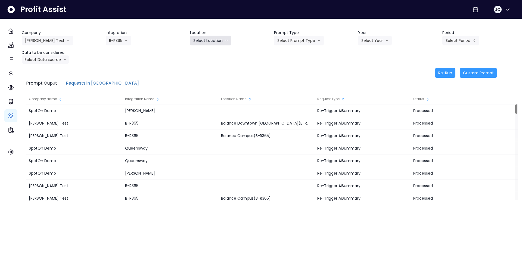
click at [227, 39] on icon "arrow down line" at bounding box center [226, 40] width 3 height 5
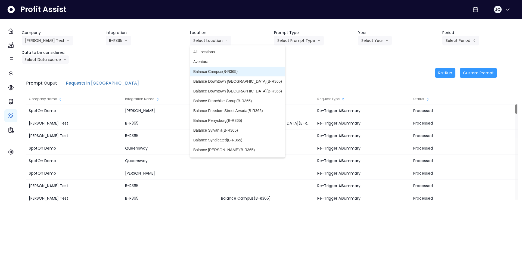
click at [232, 73] on span "Balance Campus(B-R365)" at bounding box center [237, 71] width 89 height 5
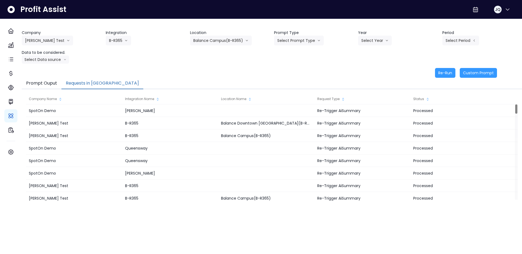
click at [315, 48] on div "Company Hardik Test Hardik Test koras Bakery SpotOn Demo TestLOCATION Integrati…" at bounding box center [272, 47] width 500 height 34
click at [314, 43] on button "Select Prompt Type" at bounding box center [299, 41] width 50 height 10
click at [304, 57] on li "Error Task" at bounding box center [292, 62] width 37 height 10
click at [374, 36] on button "Select Year" at bounding box center [375, 41] width 34 height 10
click at [367, 75] on li "2025" at bounding box center [365, 72] width 15 height 10
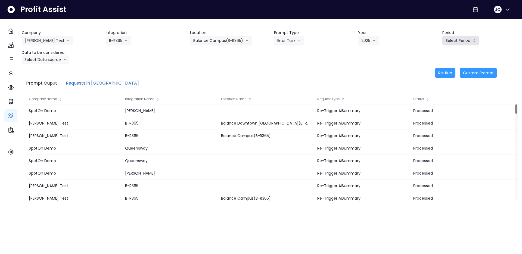
click at [456, 41] on button "Select Period" at bounding box center [460, 41] width 37 height 10
click at [433, 80] on span "P5" at bounding box center [435, 81] width 7 height 5
click at [69, 60] on button "Select Data source" at bounding box center [45, 59] width 47 height 8
click at [61, 73] on li "Comparison overtime" at bounding box center [43, 70] width 43 height 10
click at [151, 63] on div "Company Hardik Test Hardik Test koras Bakery SpotOn Demo TestLOCATION Integrati…" at bounding box center [272, 47] width 500 height 34
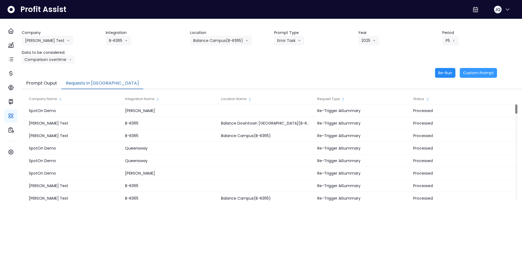
click at [438, 75] on button "Re-Run" at bounding box center [445, 73] width 20 height 10
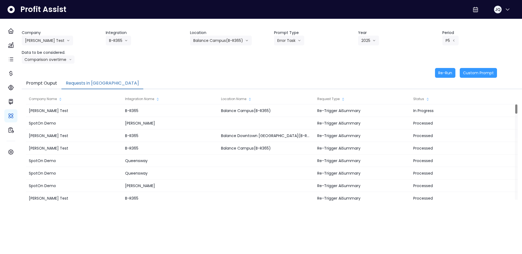
click at [163, 68] on div "Re-Run Custom Prompt" at bounding box center [259, 73] width 475 height 10
click at [38, 40] on button "[PERSON_NAME] Test" at bounding box center [47, 41] width 51 height 10
click at [39, 72] on span "SpotOn Demo" at bounding box center [44, 71] width 39 height 5
click at [150, 43] on button "Select Integration" at bounding box center [129, 41] width 46 height 10
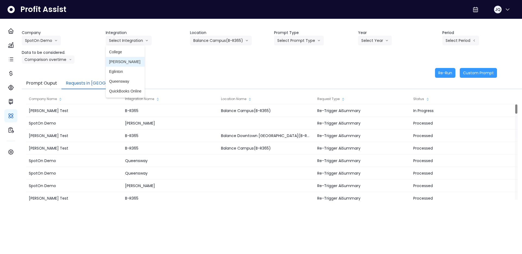
click at [132, 65] on li "[PERSON_NAME]" at bounding box center [125, 62] width 39 height 10
click at [223, 44] on button "Select Location" at bounding box center [210, 41] width 41 height 10
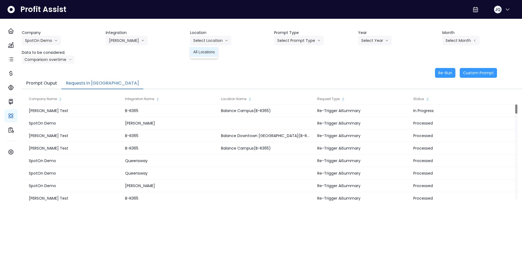
click at [215, 53] on span "All Locations" at bounding box center [203, 51] width 21 height 5
click at [305, 46] on div "Company SpotOn Demo Hardik Test koras Bakery SpotOn Demo TestLOCATION Integrati…" at bounding box center [272, 47] width 500 height 34
click at [309, 41] on button "Select Prompt Type" at bounding box center [299, 41] width 50 height 10
click at [307, 53] on span "Monthly Summary" at bounding box center [292, 51] width 31 height 5
click at [380, 41] on button "Select Year" at bounding box center [375, 41] width 34 height 10
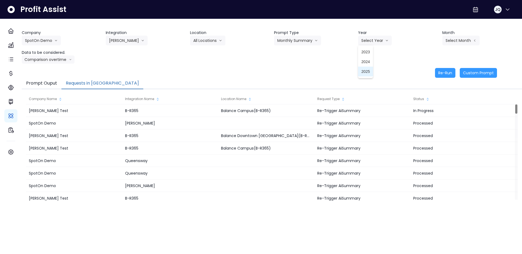
click at [366, 73] on span "2025" at bounding box center [365, 71] width 8 height 5
click at [455, 49] on div "Company SpotOn Demo Hardik Test koras Bakery SpotOn Demo TestLOCATION Integrati…" at bounding box center [272, 47] width 500 height 34
click at [456, 40] on button "Select Month" at bounding box center [460, 41] width 37 height 10
click at [431, 90] on span "June" at bounding box center [433, 90] width 11 height 5
click at [44, 62] on button "Comparison overtime" at bounding box center [48, 59] width 53 height 8
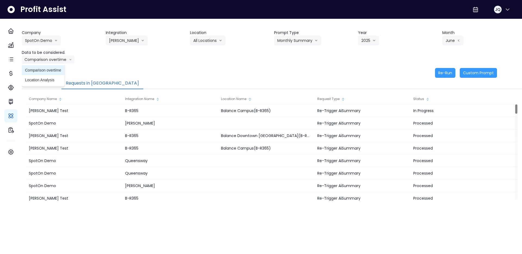
click at [50, 68] on span "Comparison overtime" at bounding box center [43, 69] width 36 height 5
click at [436, 73] on button "Re-Run" at bounding box center [445, 73] width 20 height 10
click at [382, 73] on div "Re-Run Custom Prompt" at bounding box center [259, 73] width 475 height 10
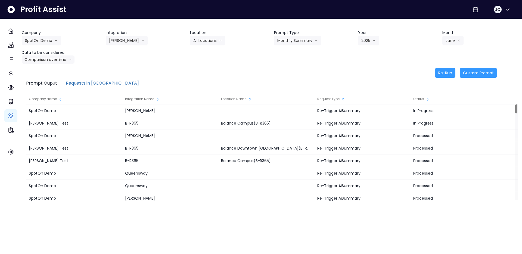
click at [382, 73] on div "Re-Run Custom Prompt" at bounding box center [259, 73] width 475 height 10
click at [89, 84] on button "Requests in [GEOGRAPHIC_DATA]" at bounding box center [102, 83] width 82 height 11
click at [131, 71] on div "Re-Run Custom Prompt" at bounding box center [259, 73] width 475 height 10
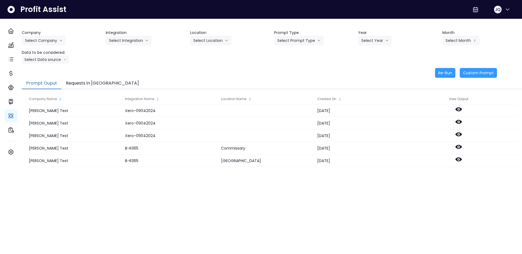
click at [100, 79] on button "Requests in [GEOGRAPHIC_DATA]" at bounding box center [102, 83] width 82 height 11
